Goal: Task Accomplishment & Management: Manage account settings

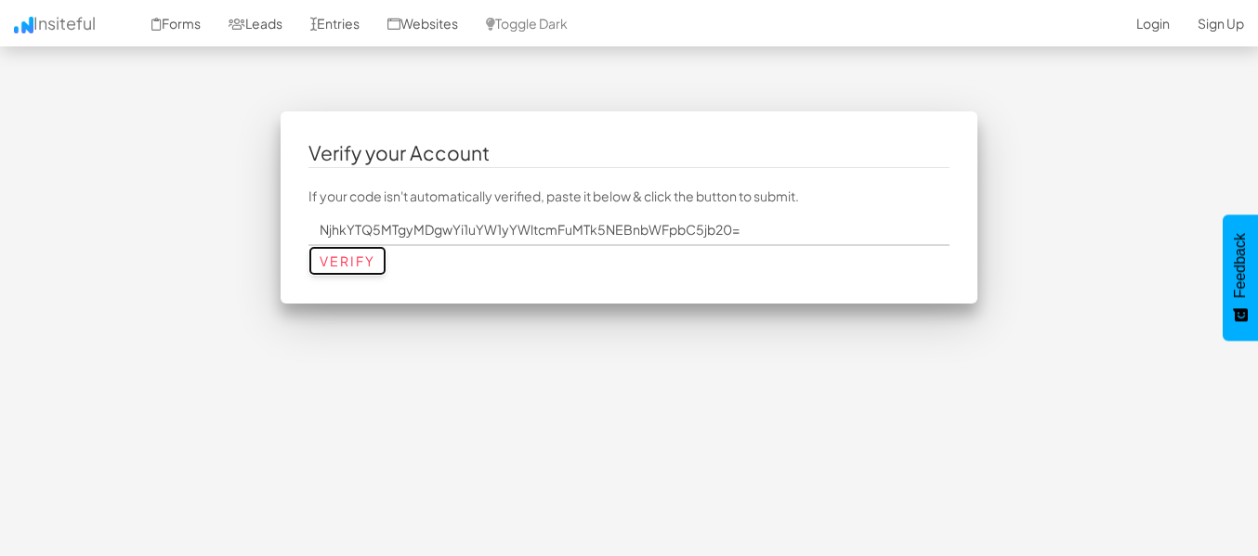
click at [369, 255] on input "Verify" at bounding box center [347, 261] width 78 height 30
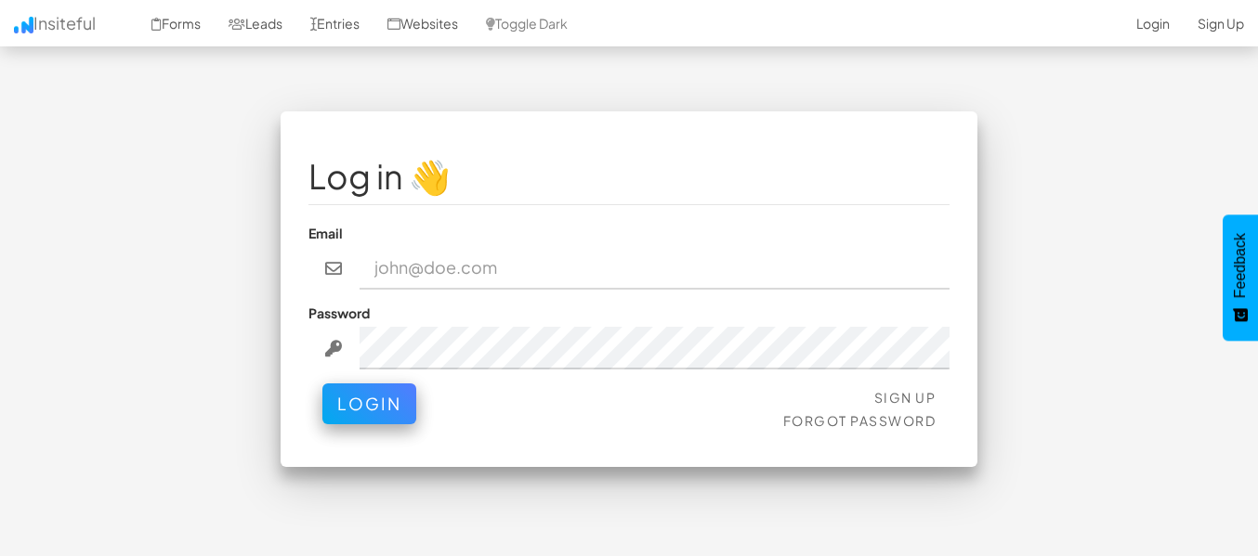
click at [439, 261] on input "email" at bounding box center [655, 268] width 591 height 43
type input "[EMAIL_ADDRESS][DOMAIN_NAME]"
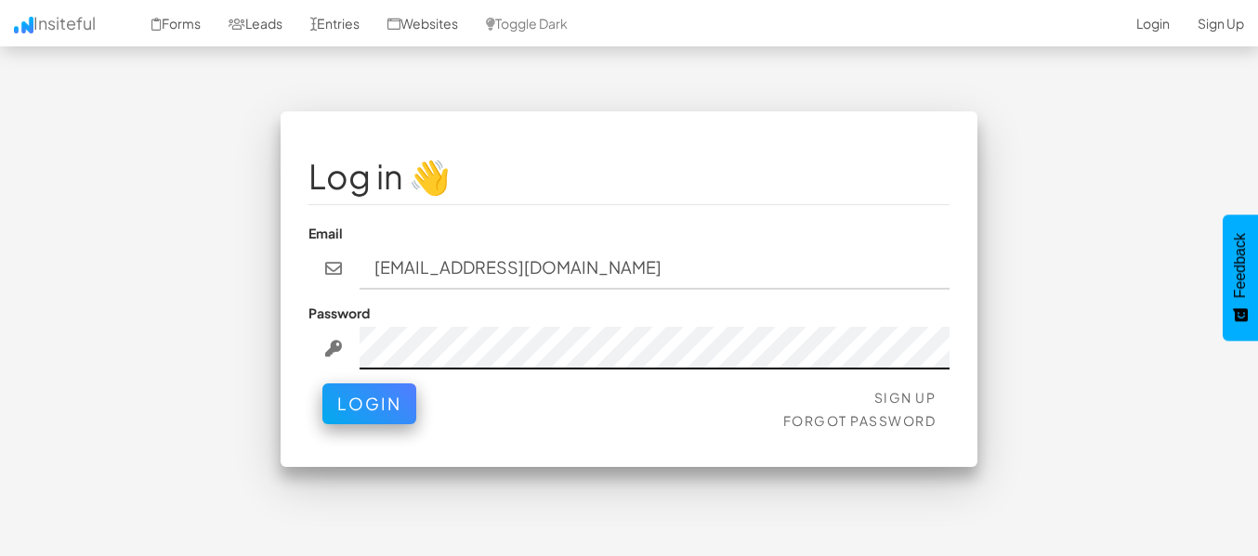
click at [322, 384] on button "Login" at bounding box center [369, 404] width 94 height 41
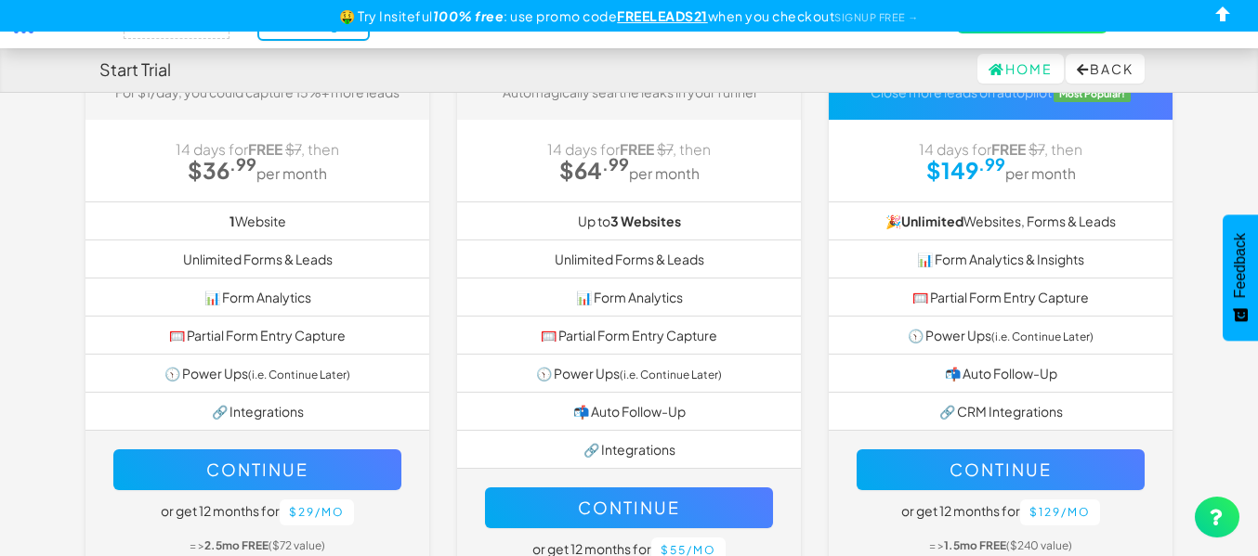
scroll to position [333, 0]
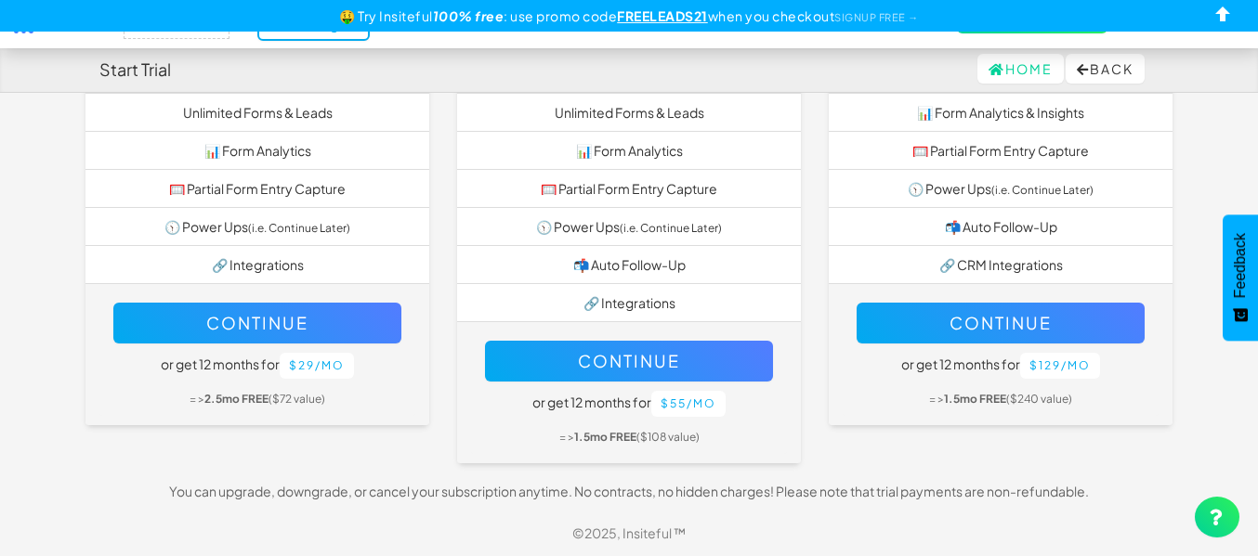
click at [391, 412] on div "Continue or get 12 months for $29/mo = > 2.5mo FREE ($72 value)" at bounding box center [257, 355] width 316 height 123
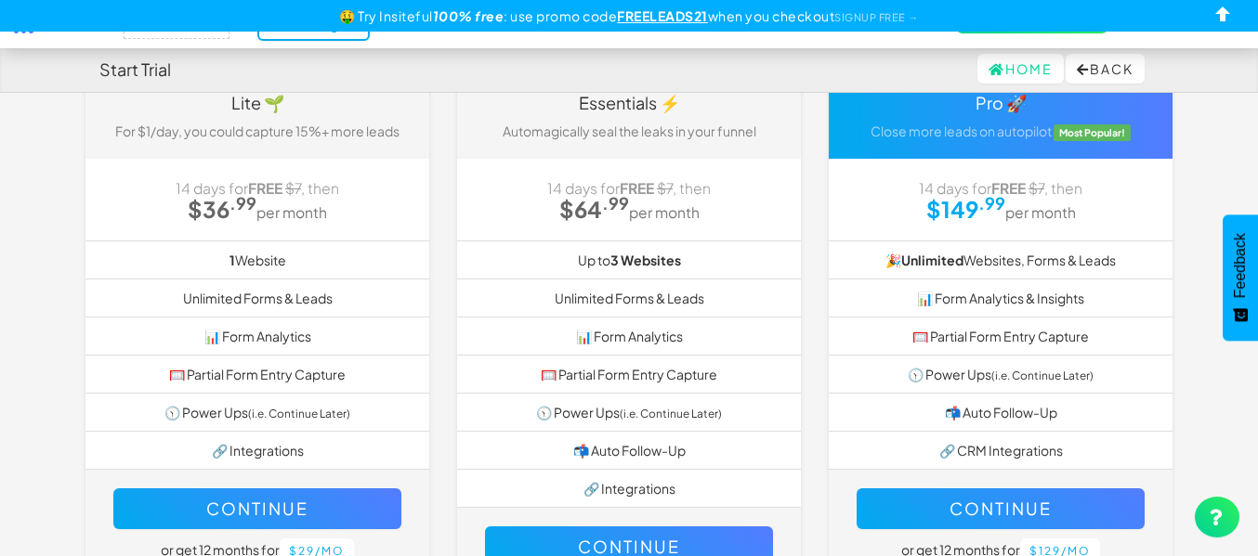
scroll to position [54, 0]
